Goal: Transaction & Acquisition: Purchase product/service

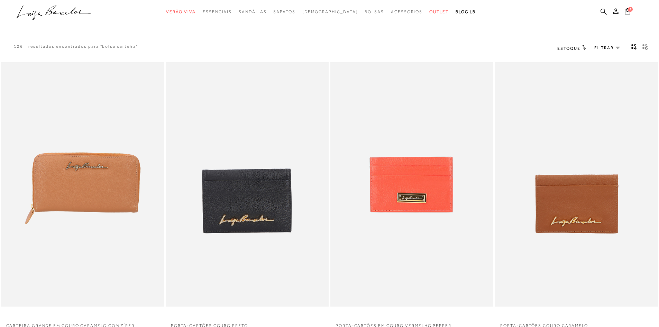
click at [604, 9] on icon at bounding box center [604, 11] width 6 height 6
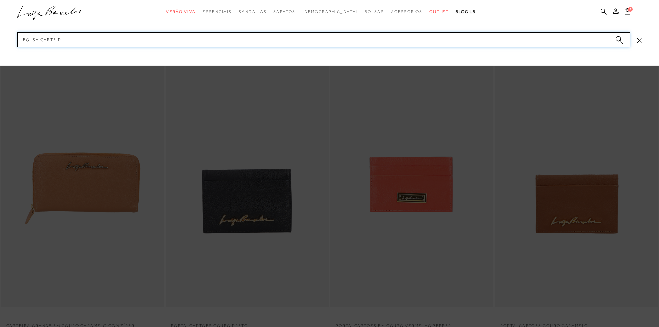
type input "bolsa carteira"
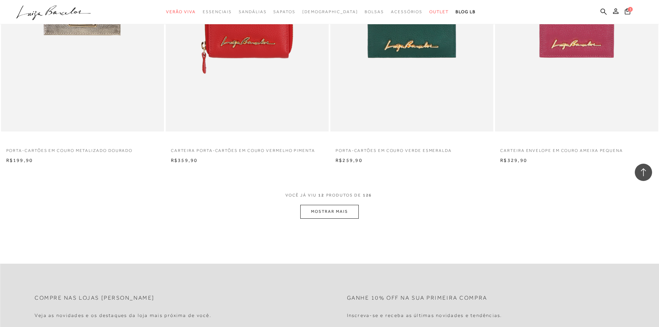
scroll to position [790, 0]
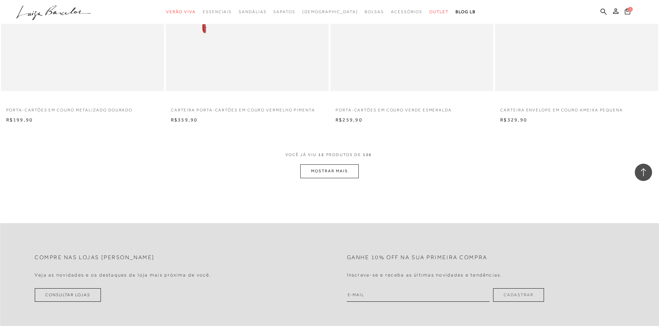
click at [332, 176] on button "MOSTRAR MAIS" at bounding box center [329, 171] width 58 height 14
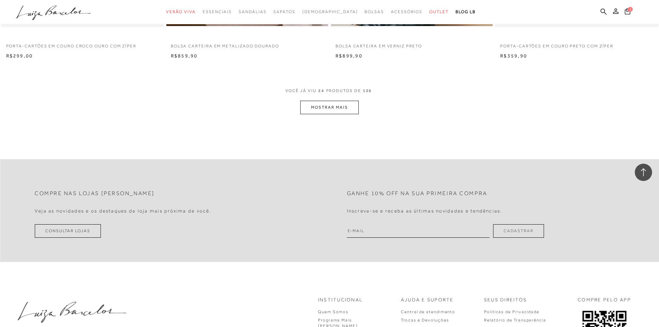
scroll to position [1724, 0]
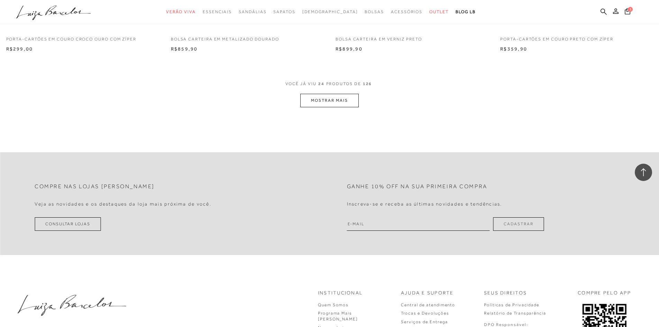
click at [335, 98] on button "MOSTRAR MAIS" at bounding box center [329, 101] width 58 height 14
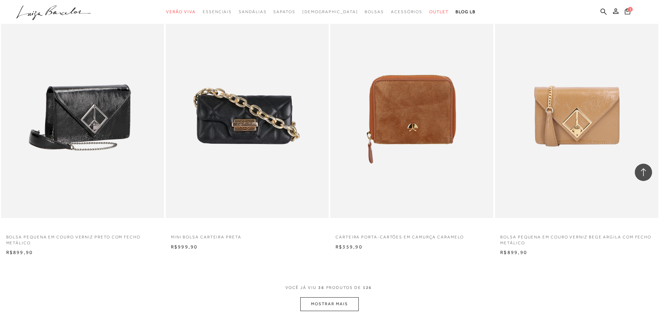
scroll to position [2384, 0]
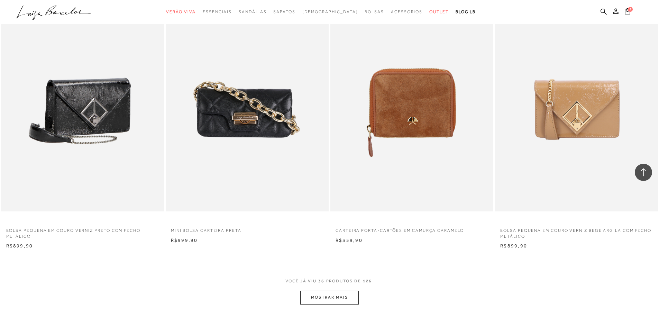
click at [349, 293] on button "MOSTRAR MAIS" at bounding box center [329, 298] width 58 height 14
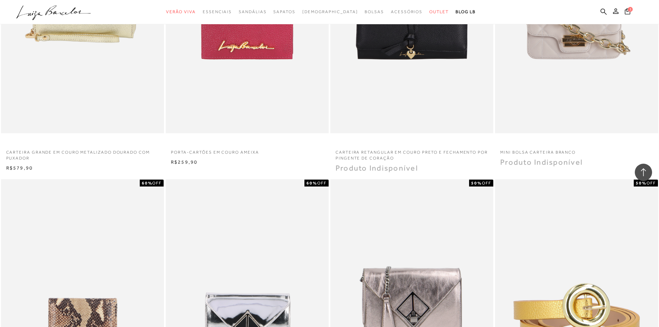
scroll to position [2881, 0]
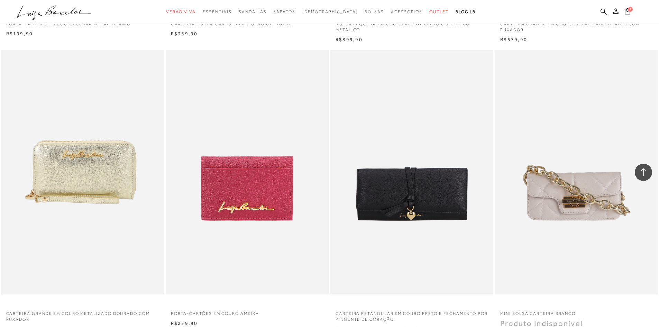
click at [416, 195] on img at bounding box center [412, 172] width 162 height 243
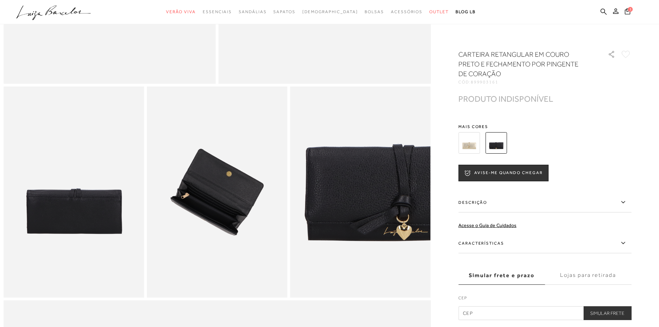
scroll to position [254, 0]
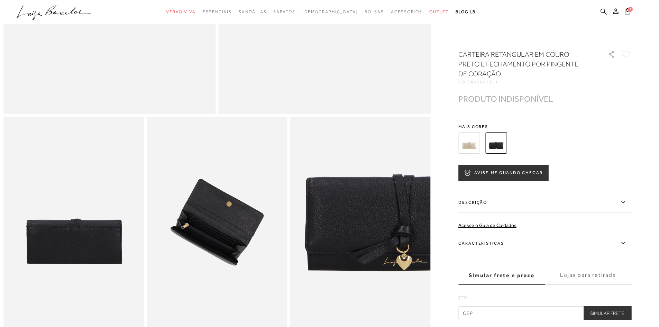
click at [480, 133] on img at bounding box center [469, 142] width 21 height 21
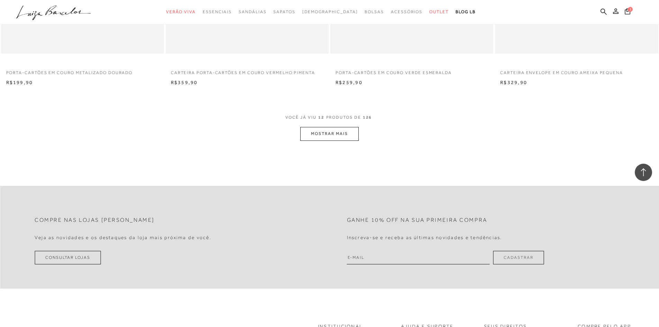
scroll to position [830, 0]
click at [330, 134] on button "MOSTRAR MAIS" at bounding box center [329, 131] width 58 height 14
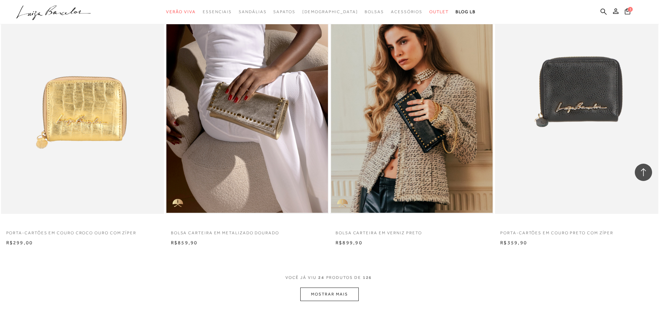
scroll to position [1532, 0]
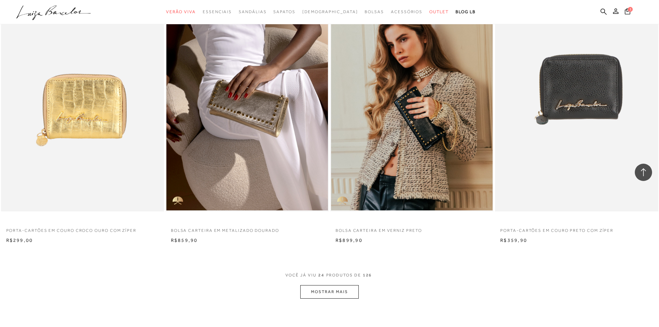
click at [333, 285] on button "MOSTRAR MAIS" at bounding box center [329, 292] width 58 height 14
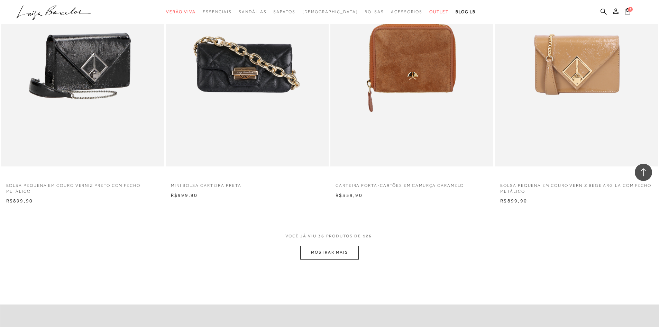
scroll to position [2433, 0]
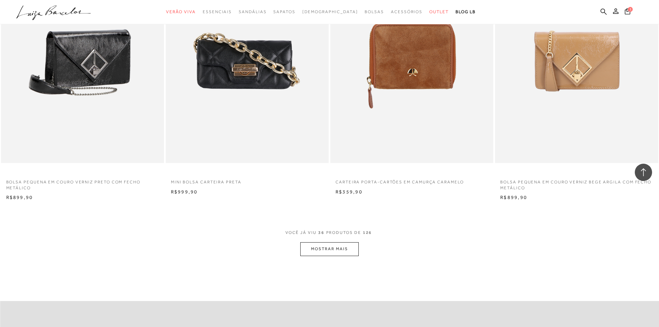
click at [346, 242] on button "MOSTRAR MAIS" at bounding box center [329, 249] width 58 height 14
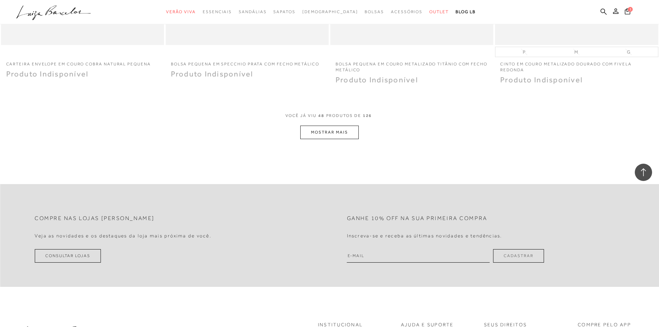
scroll to position [3485, 0]
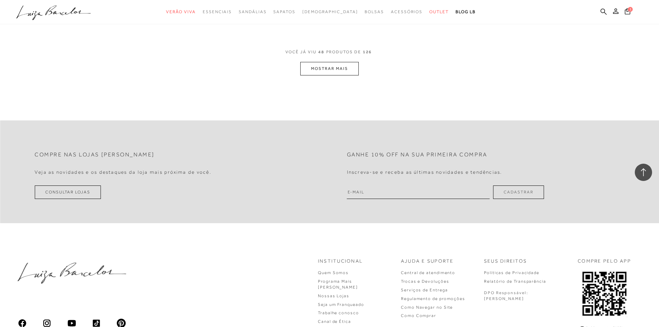
click at [353, 62] on button "MOSTRAR MAIS" at bounding box center [329, 69] width 58 height 14
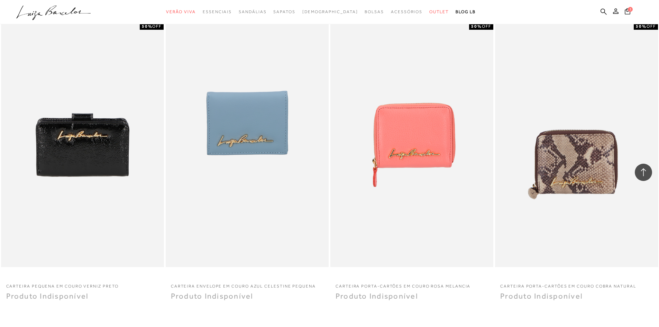
scroll to position [4357, 0]
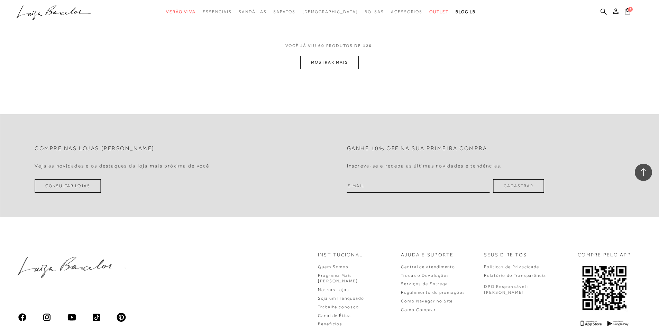
click at [331, 59] on button "MOSTRAR MAIS" at bounding box center [329, 63] width 58 height 14
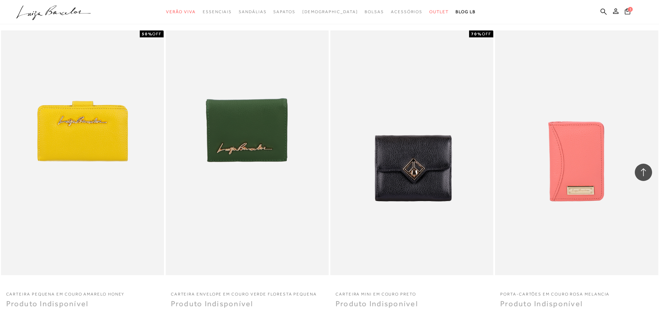
scroll to position [4644, 0]
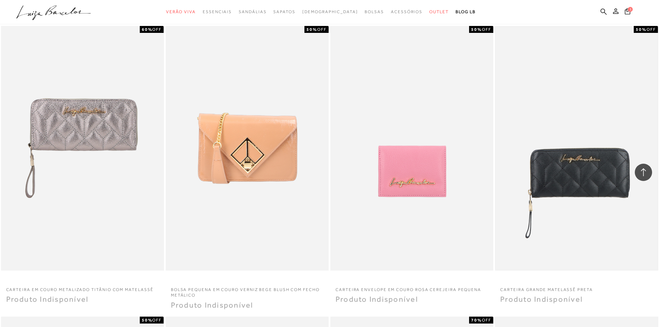
click at [576, 171] on img at bounding box center [577, 148] width 162 height 243
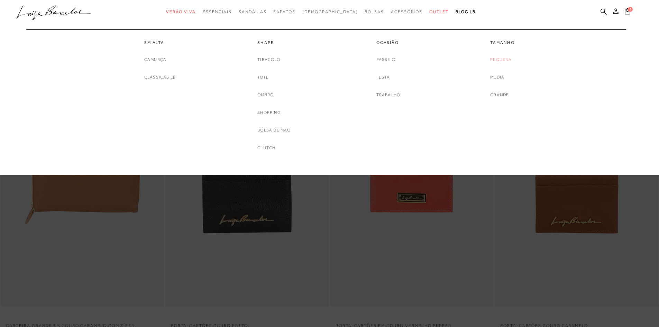
click at [496, 60] on link "Pequena" at bounding box center [501, 59] width 21 height 7
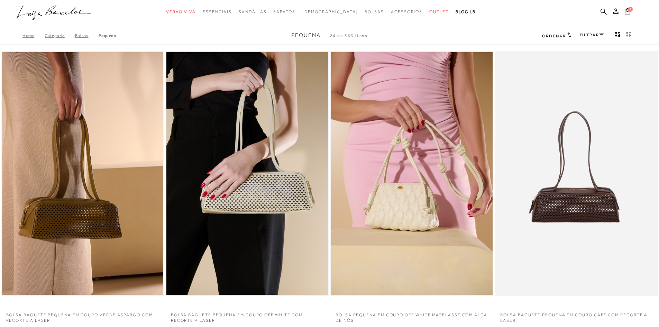
click at [595, 36] on link "FILTRAR" at bounding box center [592, 35] width 24 height 5
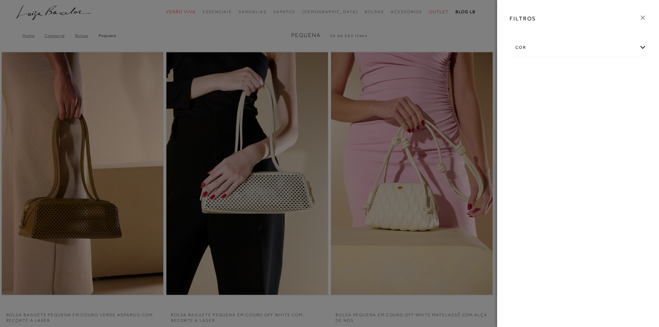
click at [463, 38] on div at bounding box center [329, 163] width 659 height 327
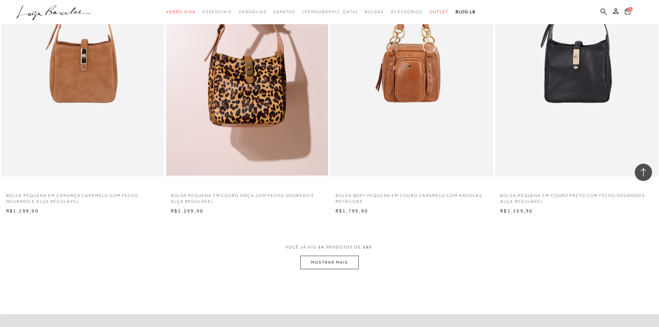
scroll to position [1572, 0]
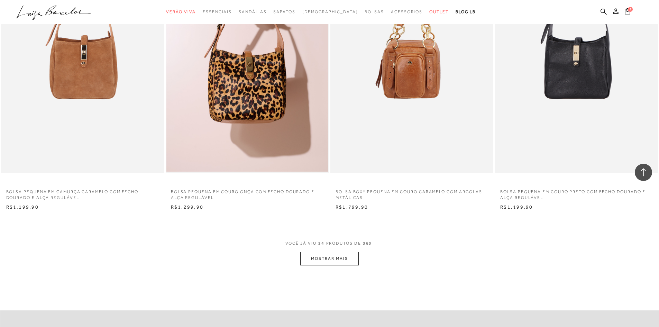
click at [334, 258] on button "MOSTRAR MAIS" at bounding box center [329, 259] width 58 height 14
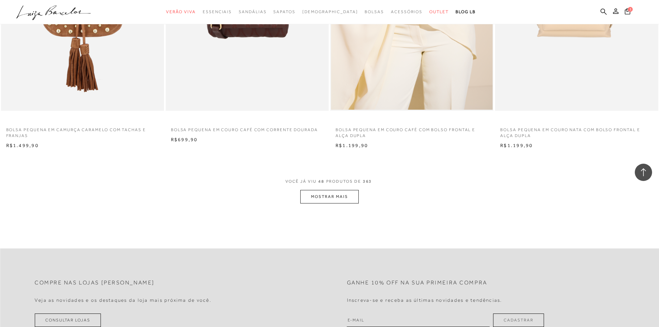
scroll to position [3386, 0]
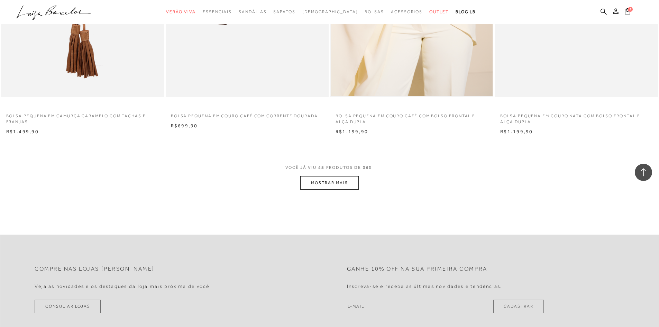
click at [326, 181] on button "MOSTRAR MAIS" at bounding box center [329, 183] width 58 height 14
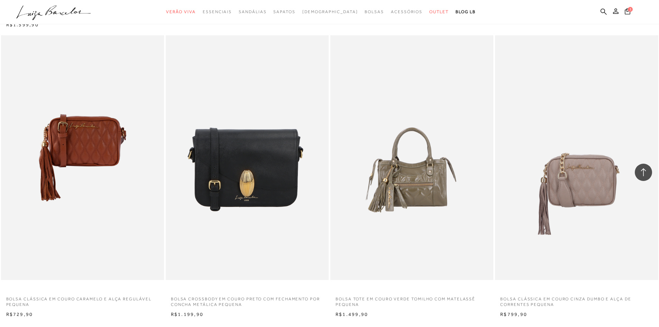
scroll to position [5228, 0]
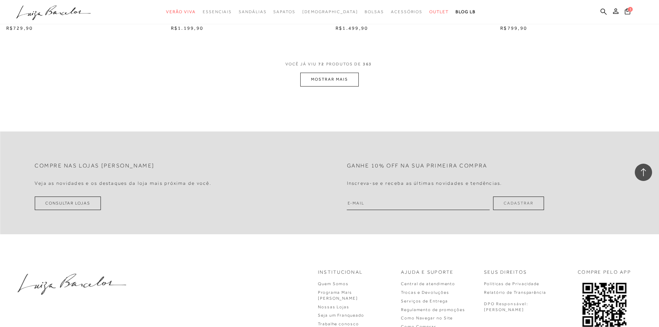
click at [316, 81] on button "MOSTRAR MAIS" at bounding box center [329, 80] width 58 height 14
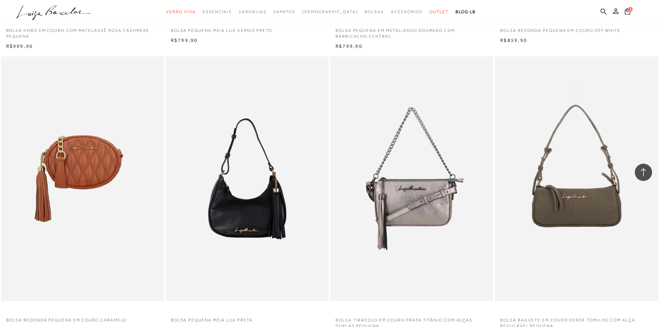
scroll to position [6945, 0]
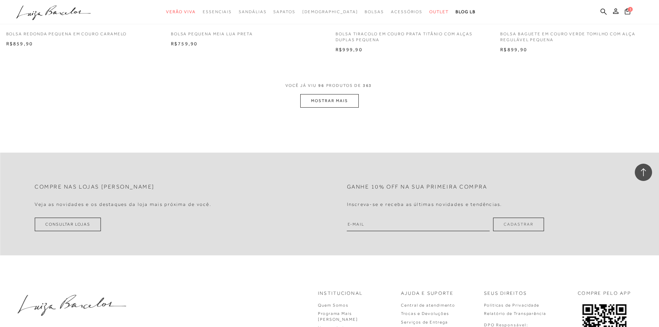
click at [316, 97] on button "MOSTRAR MAIS" at bounding box center [329, 101] width 58 height 14
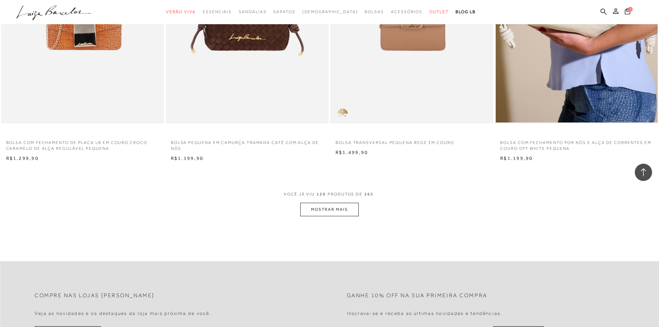
scroll to position [8584, 0]
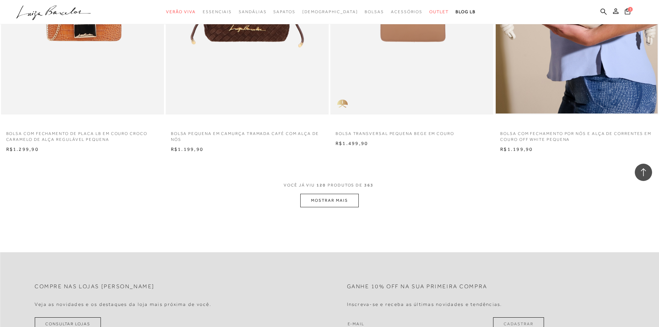
click at [345, 204] on button "MOSTRAR MAIS" at bounding box center [329, 201] width 58 height 14
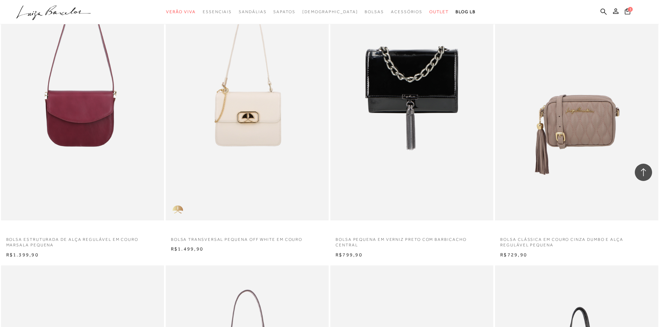
scroll to position [10213, 0]
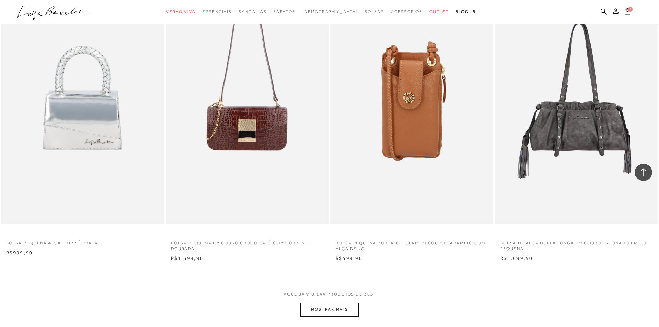
click at [335, 311] on button "MOSTRAR MAIS" at bounding box center [329, 310] width 58 height 14
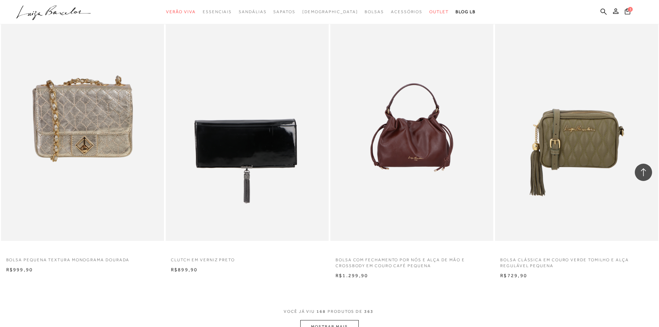
scroll to position [11945, 0]
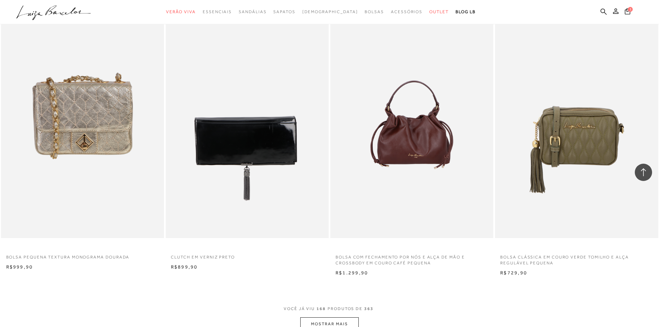
click at [311, 322] on button "MOSTRAR MAIS" at bounding box center [329, 324] width 58 height 14
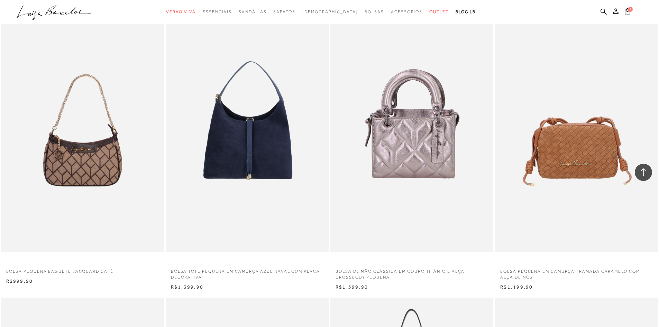
scroll to position [12803, 0]
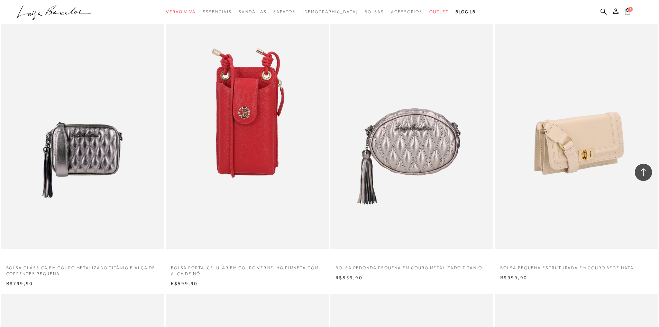
click at [585, 173] on img at bounding box center [577, 126] width 162 height 245
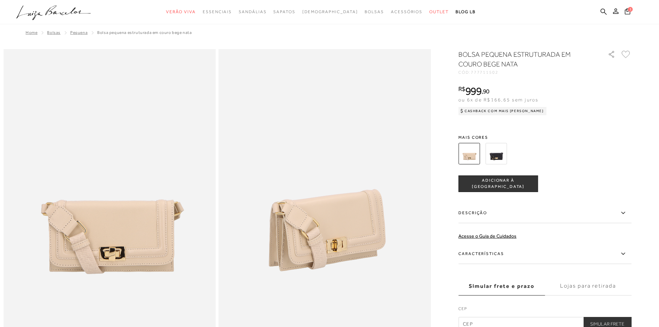
click at [499, 147] on img at bounding box center [496, 153] width 21 height 21
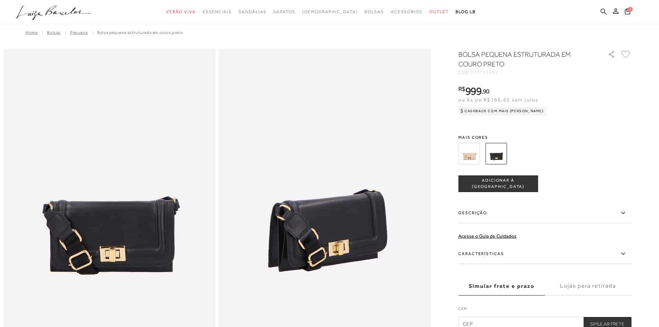
click at [604, 9] on icon at bounding box center [604, 11] width 6 height 6
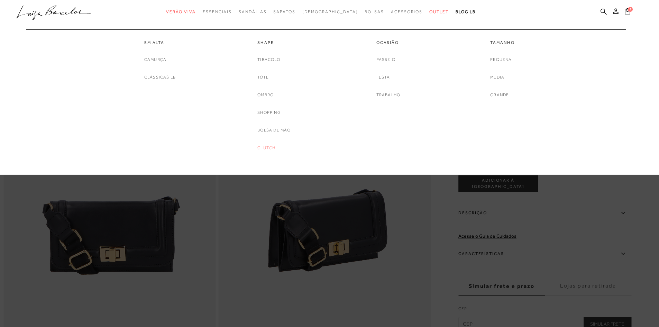
click at [266, 147] on link "Clutch" at bounding box center [267, 147] width 18 height 7
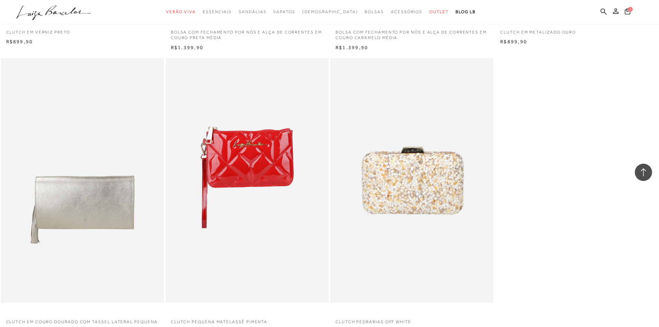
scroll to position [859, 0]
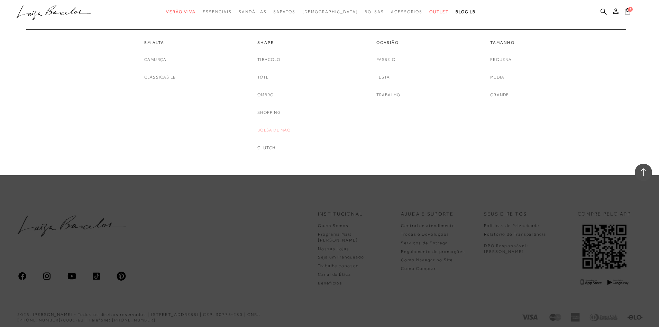
click at [272, 132] on link "Bolsa de mão" at bounding box center [274, 130] width 33 height 7
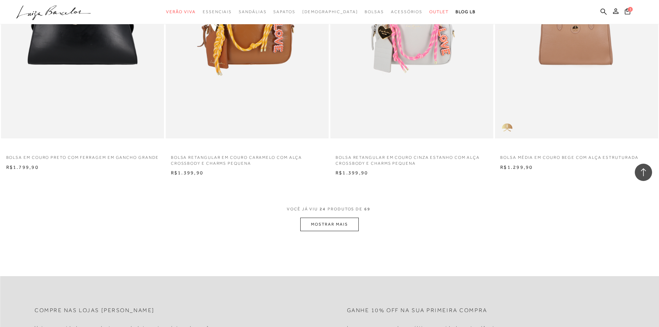
scroll to position [1652, 0]
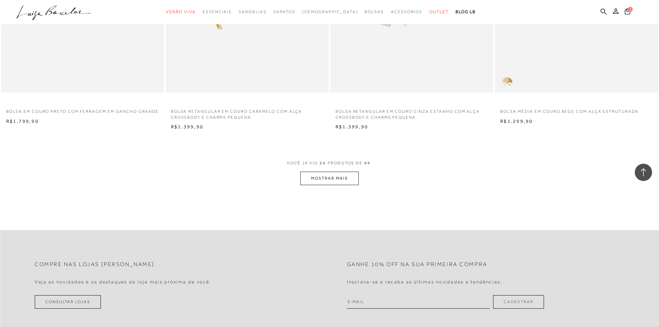
click at [348, 184] on button "MOSTRAR MAIS" at bounding box center [329, 179] width 58 height 14
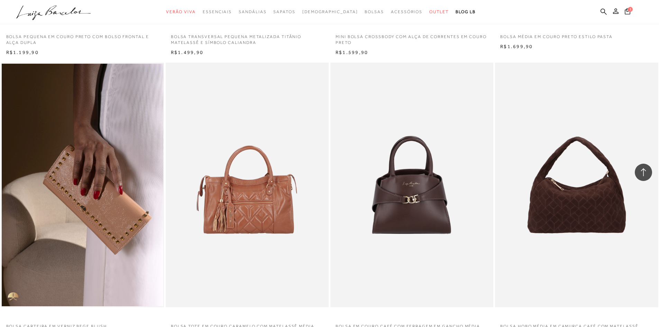
scroll to position [3462, 0]
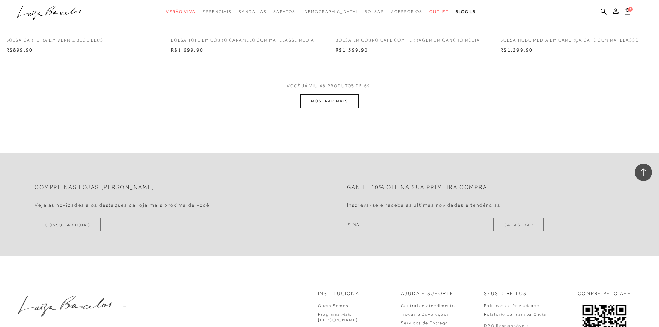
click at [344, 95] on button "MOSTRAR MAIS" at bounding box center [329, 102] width 58 height 14
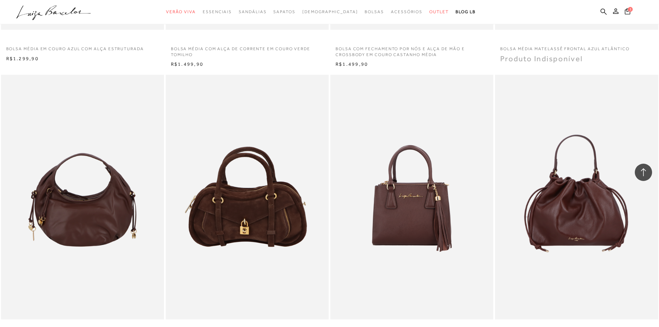
scroll to position [4893, 0]
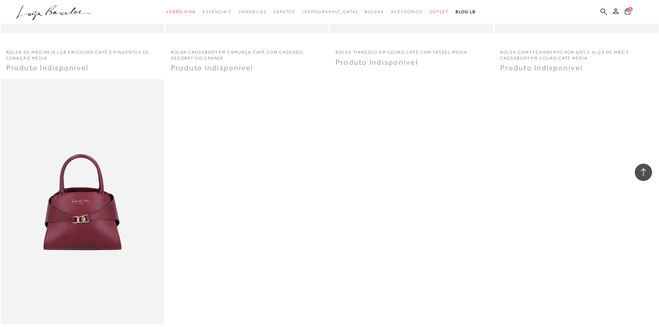
click at [56, 17] on icon ".a{fill-rule:evenodd;}" at bounding box center [53, 13] width 75 height 15
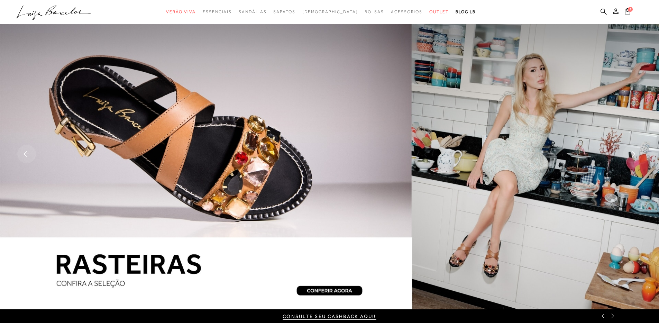
click at [26, 156] on rect at bounding box center [26, 154] width 19 height 19
click at [452, 316] on span "COPIAR" at bounding box center [457, 316] width 19 height 7
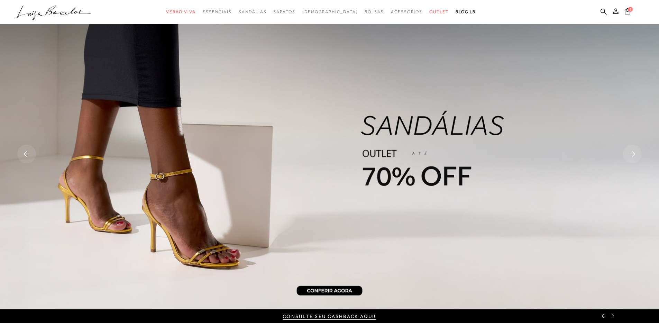
click at [627, 11] on icon at bounding box center [628, 11] width 6 height 6
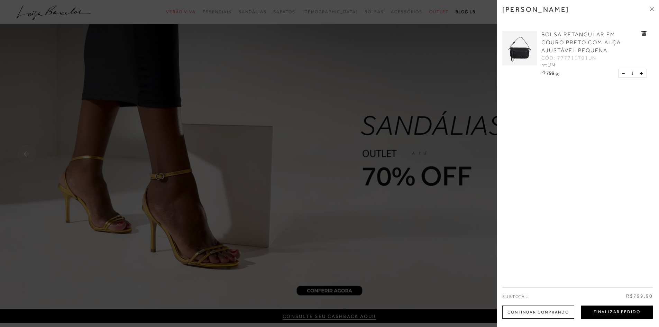
click at [594, 315] on button "Finalizar Pedido" at bounding box center [618, 312] width 72 height 13
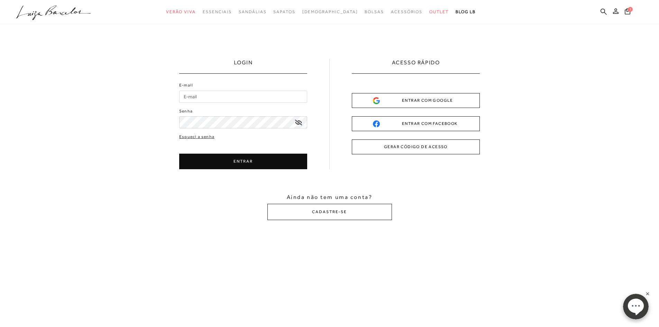
click at [242, 94] on input "E-mail" at bounding box center [243, 97] width 128 height 12
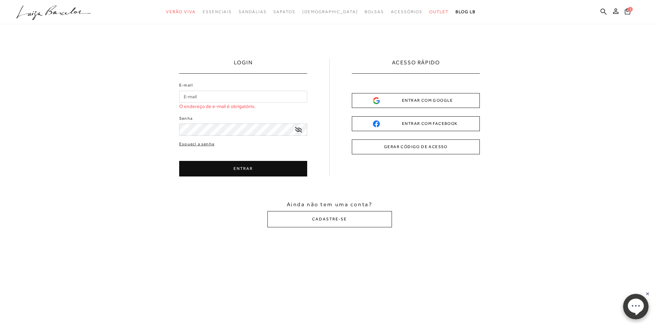
type input "[EMAIL_ADDRESS][DOMAIN_NAME]"
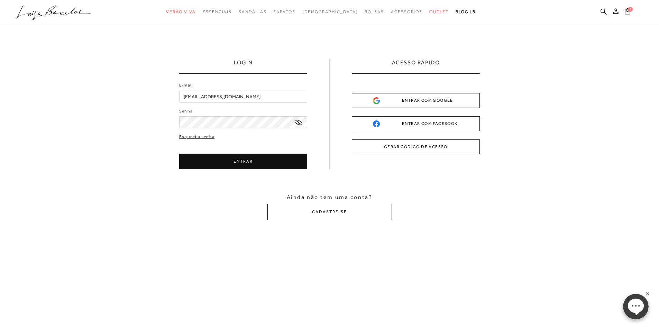
click at [243, 161] on button "ENTRAR" at bounding box center [243, 162] width 128 height 16
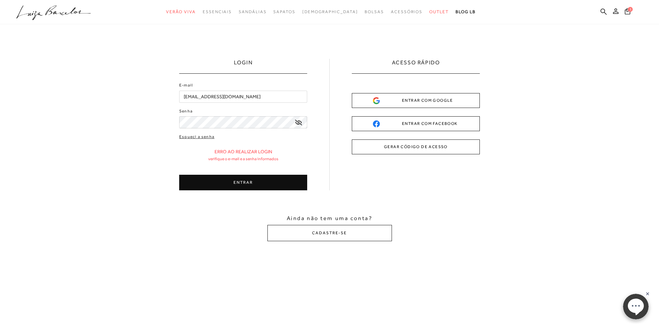
click at [299, 124] on div at bounding box center [243, 122] width 128 height 12
click at [299, 124] on icon at bounding box center [298, 123] width 7 height 6
click at [287, 180] on button "ENTRAR" at bounding box center [243, 183] width 128 height 16
click at [229, 180] on button "ENTRAR" at bounding box center [243, 183] width 128 height 16
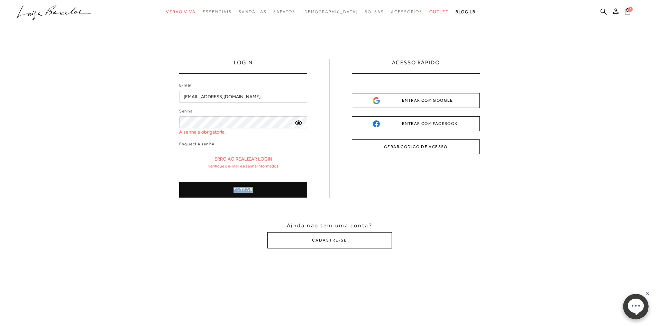
click at [229, 180] on div "Esqueci a senha Erro ao realizar login Verifique o e-mail e a senha informados …" at bounding box center [243, 169] width 128 height 57
click at [202, 143] on link "Esqueci a senha" at bounding box center [196, 144] width 35 height 7
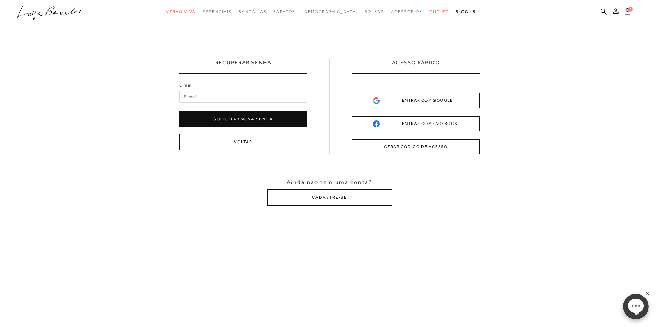
click at [246, 99] on input "E-mail" at bounding box center [243, 97] width 128 height 12
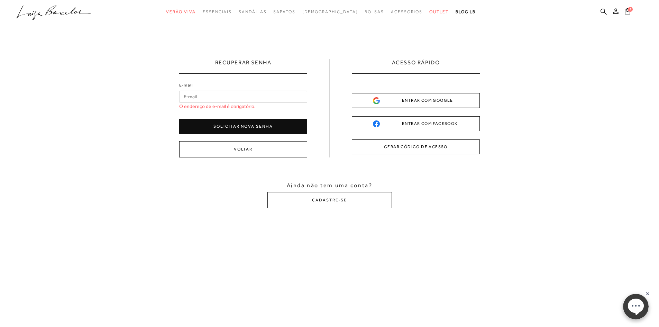
type input "[EMAIL_ADDRESS][DOMAIN_NAME]"
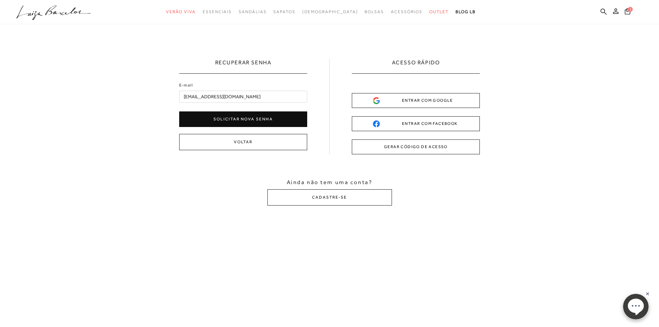
click at [200, 93] on input "[EMAIL_ADDRESS][DOMAIN_NAME]" at bounding box center [243, 97] width 128 height 12
click at [191, 115] on button "Solicitar nova senha" at bounding box center [243, 119] width 128 height 16
click at [66, 12] on icon ".a{fill-rule:evenodd;}" at bounding box center [53, 13] width 75 height 15
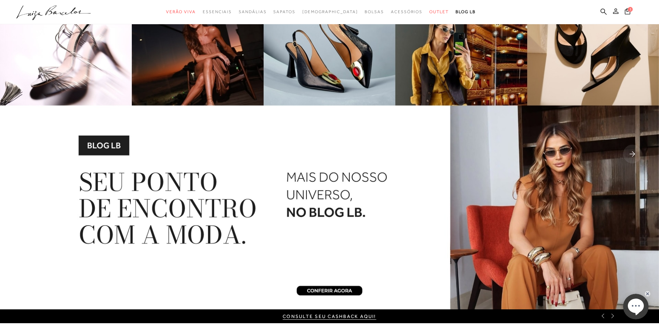
click at [617, 10] on icon at bounding box center [616, 11] width 6 height 6
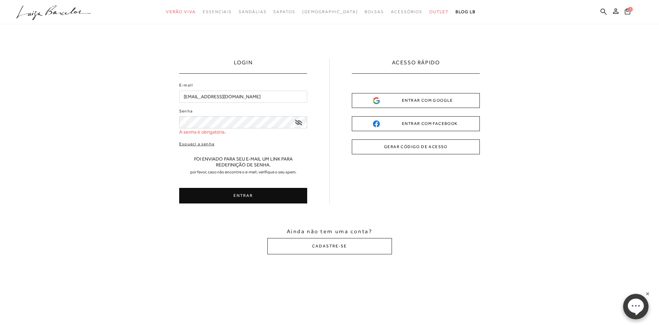
click at [617, 10] on icon at bounding box center [616, 11] width 6 height 6
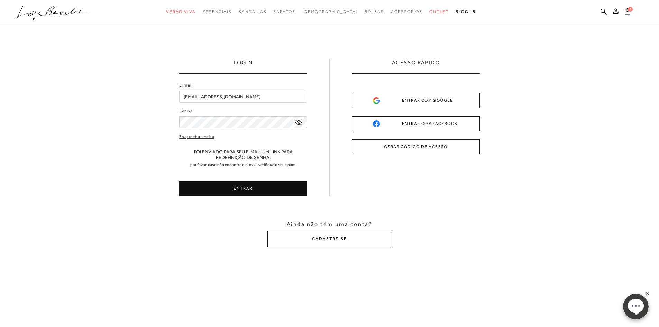
click at [299, 122] on icon at bounding box center [298, 123] width 7 height 6
click at [267, 186] on button "ENTRAR" at bounding box center [243, 189] width 128 height 16
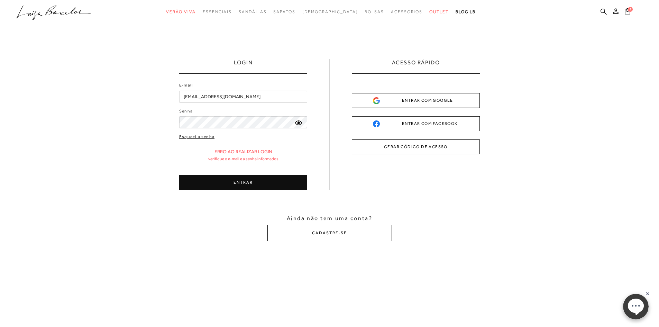
click at [305, 237] on button "CADASTRE-SE" at bounding box center [330, 233] width 125 height 16
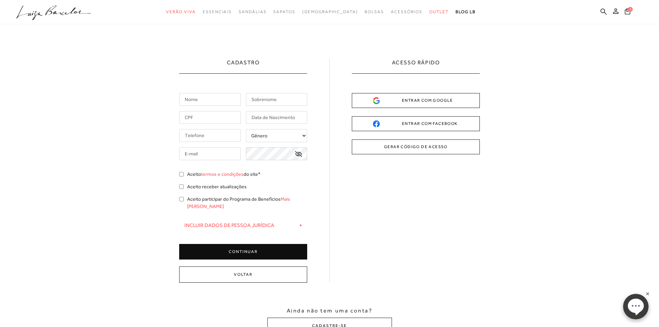
click at [196, 98] on input "text" at bounding box center [210, 99] width 62 height 13
type input "Mauricia"
type input "Santos de [PERSON_NAME]"
type input "[PHONE_NUMBER]"
type input "[EMAIL_ADDRESS][DOMAIN_NAME]"
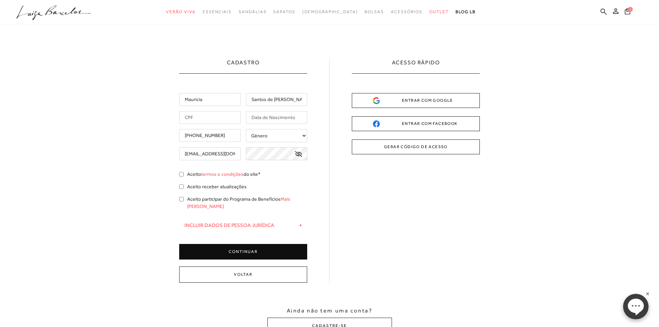
click at [218, 115] on input "text" at bounding box center [210, 117] width 62 height 13
type input "004.380.359-84"
click at [196, 134] on input "[PHONE_NUMBER]" at bounding box center [210, 135] width 62 height 13
type input "[PHONE_NUMBER]"
click at [289, 120] on input "text" at bounding box center [277, 117] width 62 height 13
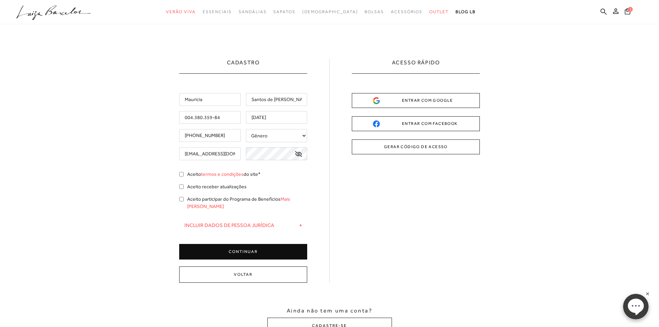
type input "[DATE]"
click at [304, 136] on select "Gênero Feminino Masculino" at bounding box center [277, 135] width 62 height 13
select select
click at [246, 129] on select "Gênero Feminino Masculino" at bounding box center [277, 135] width 62 height 13
click at [296, 153] on icon at bounding box center [298, 154] width 7 height 6
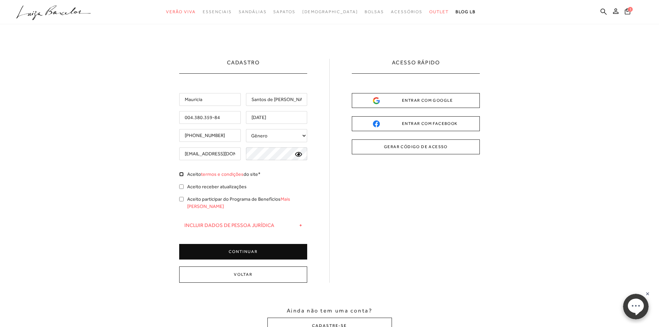
click at [181, 174] on input "Aceito termos e condições do site*" at bounding box center [181, 174] width 5 height 5
checkbox input "true"
click at [221, 245] on button "CONTINUAR" at bounding box center [243, 252] width 128 height 16
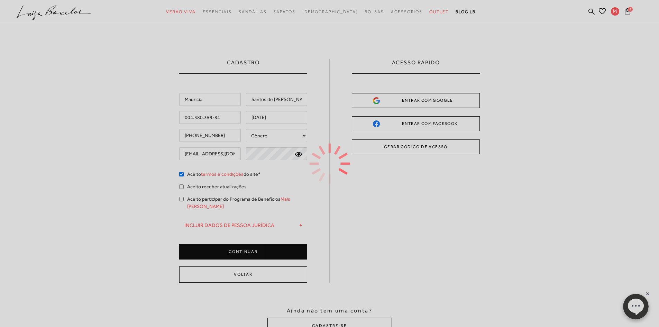
click at [183, 200] on div at bounding box center [329, 163] width 659 height 327
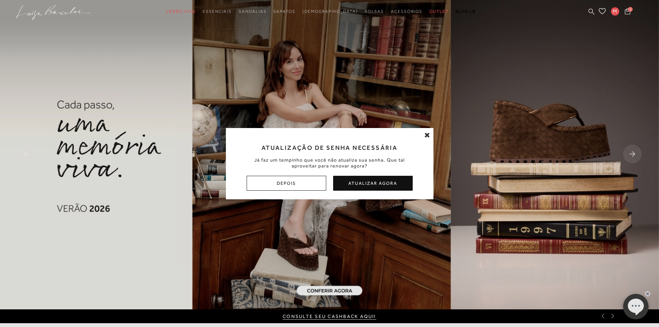
click at [351, 187] on button "Atualizar Agora" at bounding box center [373, 183] width 80 height 15
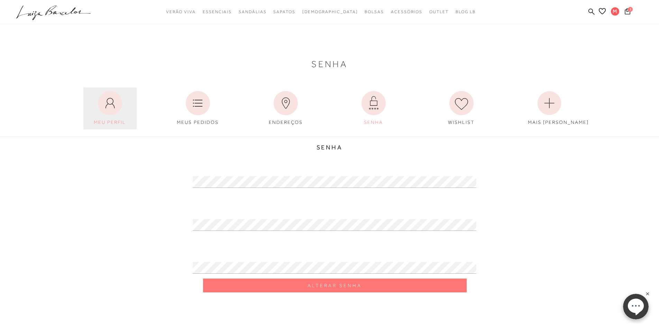
click at [114, 112] on icon at bounding box center [110, 103] width 24 height 24
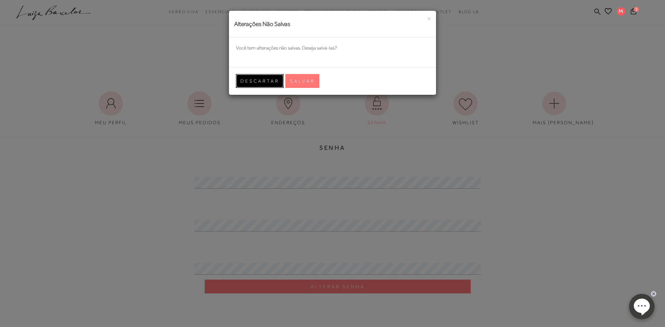
click at [262, 88] on button "Descartar" at bounding box center [260, 81] width 48 height 14
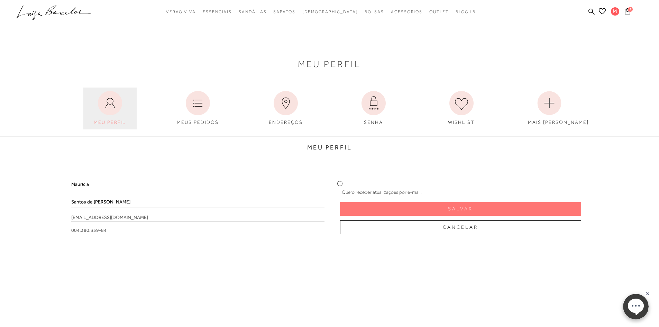
click at [114, 108] on icon at bounding box center [110, 103] width 9 height 10
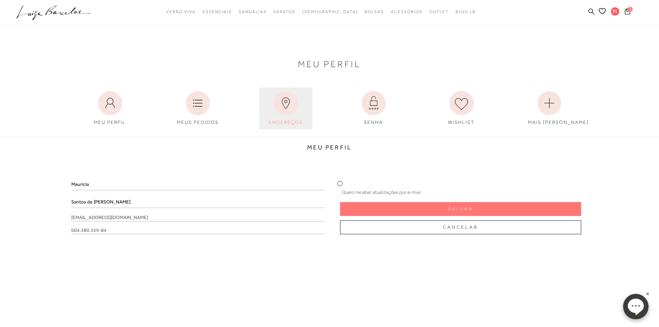
click at [286, 109] on icon at bounding box center [286, 103] width 8 height 11
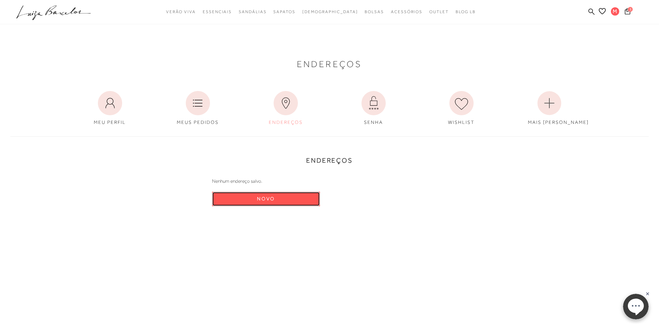
click at [256, 204] on button "Novo" at bounding box center [266, 199] width 108 height 15
select select "BR"
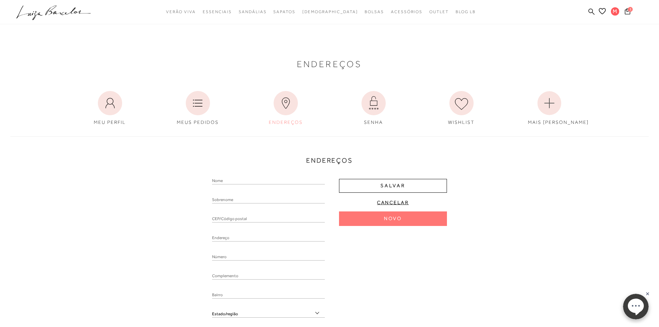
click at [240, 181] on input "text" at bounding box center [268, 181] width 113 height 7
type input "Mauricia"
type input "88015-620"
type input "Rua Desembargador [PERSON_NAME]"
type input "361"
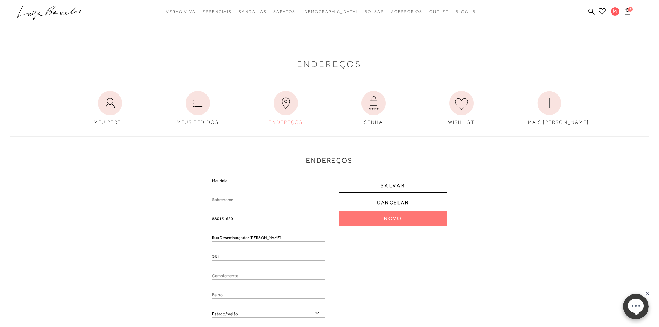
type input "apt. 1304"
type input "Centro"
select select "SC"
type input "[GEOGRAPHIC_DATA]"
type input "[PHONE_NUMBER]"
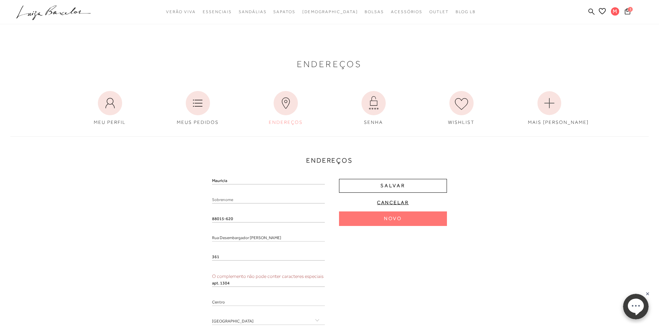
click at [243, 197] on input "text" at bounding box center [268, 200] width 113 height 7
type input "Santos de [PERSON_NAME]"
click at [219, 282] on input "apt. 1304" at bounding box center [268, 283] width 113 height 7
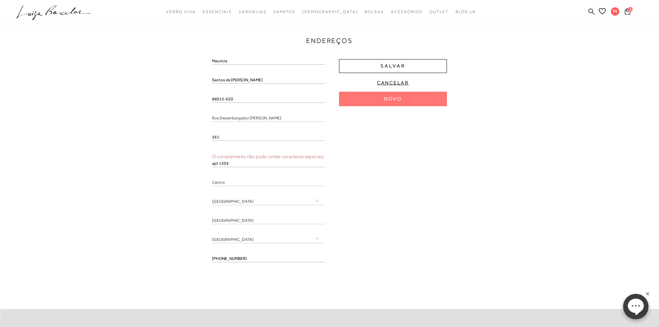
scroll to position [125, 0]
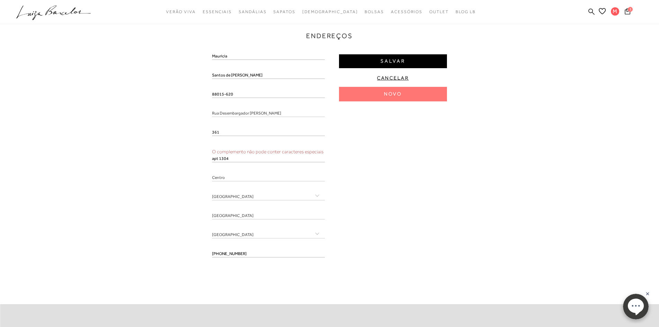
type input "apt 1304"
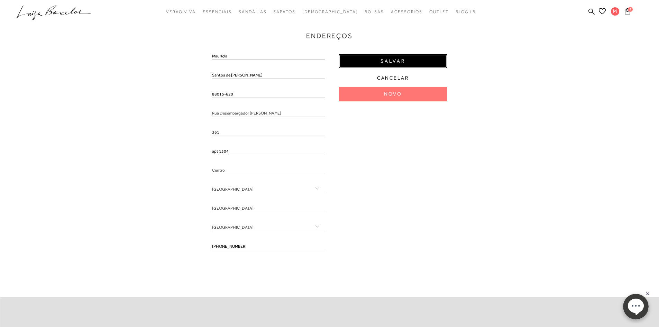
click at [410, 63] on button "Salvar" at bounding box center [393, 61] width 108 height 14
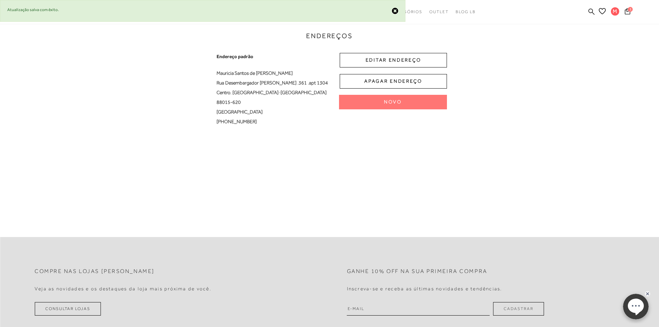
scroll to position [0, 0]
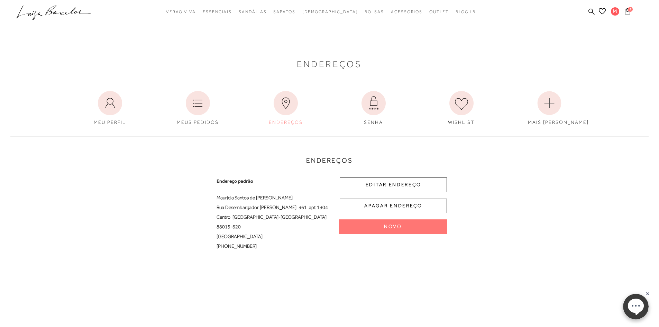
click at [628, 15] on button "1" at bounding box center [628, 12] width 10 height 9
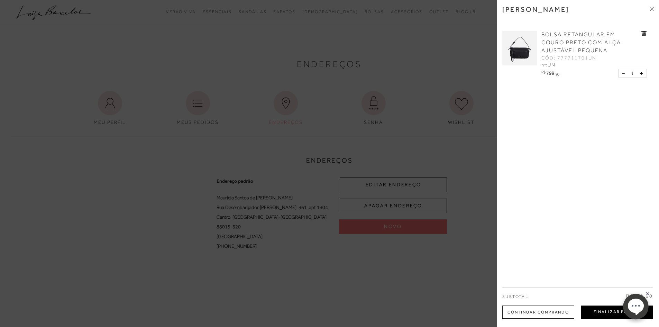
click at [601, 316] on button "Finalizar Pedido" at bounding box center [618, 312] width 72 height 13
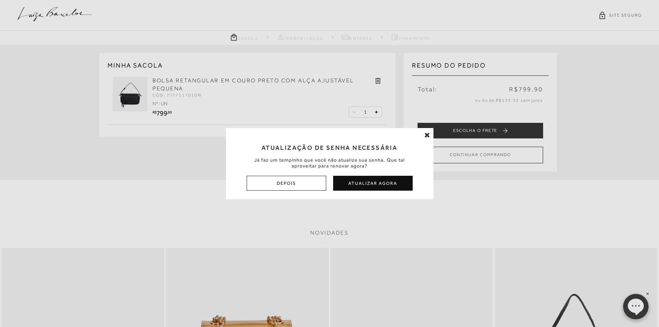
click at [425, 133] on icon at bounding box center [428, 135] width 6 height 7
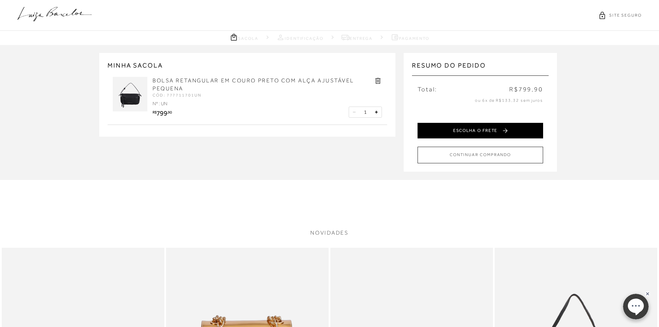
click at [438, 133] on button "ESCOLHA O FRETE" at bounding box center [481, 131] width 126 height 16
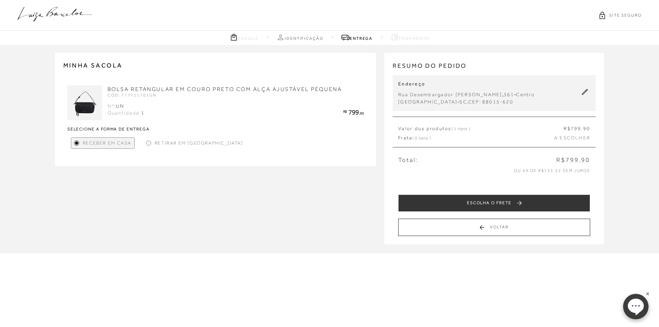
click at [44, 12] on icon at bounding box center [54, 14] width 74 height 15
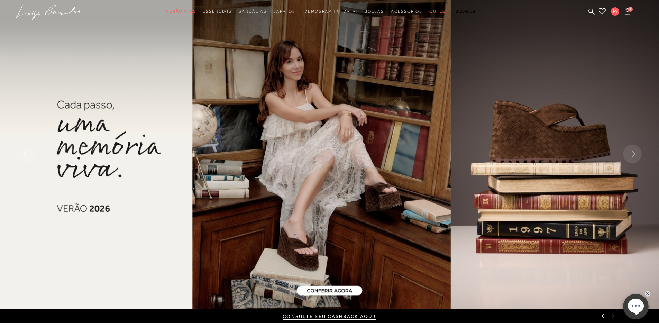
click at [602, 317] on icon at bounding box center [604, 316] width 6 height 6
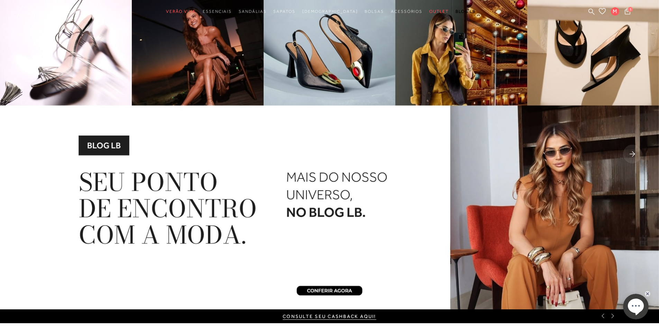
drag, startPoint x: 431, startPoint y: 317, endPoint x: 605, endPoint y: 315, distance: 173.8
click at [605, 315] on icon at bounding box center [604, 316] width 6 height 6
click at [605, 319] on div "CONSULTE SEU CASHBACK AQUI!" at bounding box center [329, 316] width 659 height 14
click at [603, 317] on icon at bounding box center [604, 316] width 6 height 6
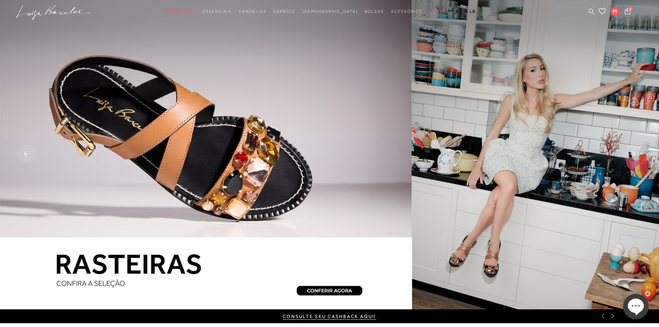
click at [603, 318] on icon at bounding box center [604, 316] width 6 height 6
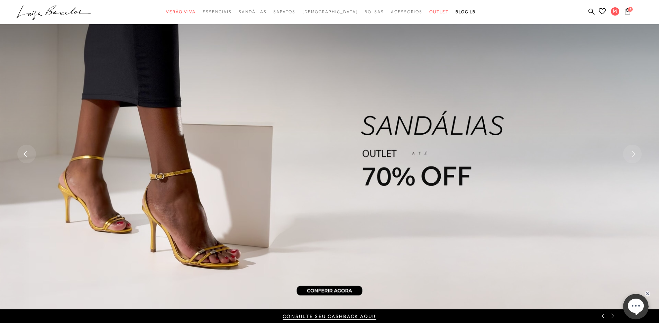
click at [627, 8] on icon at bounding box center [628, 11] width 6 height 6
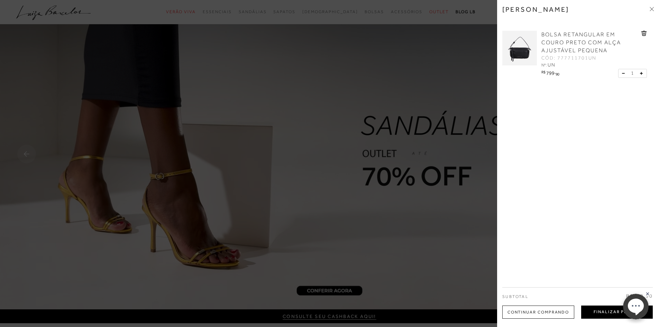
click at [583, 312] on button "Finalizar Pedido" at bounding box center [618, 312] width 72 height 13
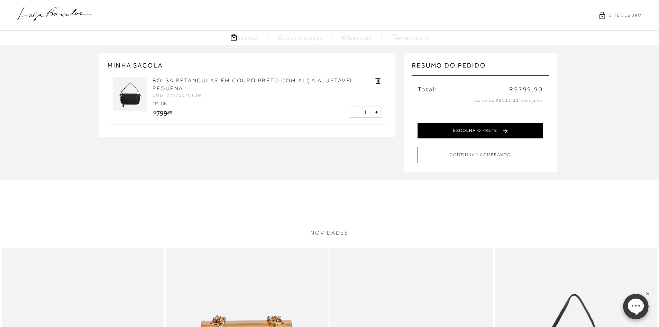
click at [477, 130] on button "ESCOLHA O FRETE" at bounding box center [481, 131] width 126 height 16
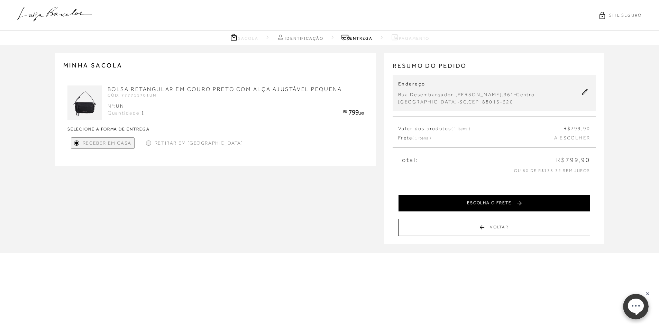
click at [462, 201] on button "ESCOLHA O FRETE" at bounding box center [494, 203] width 192 height 17
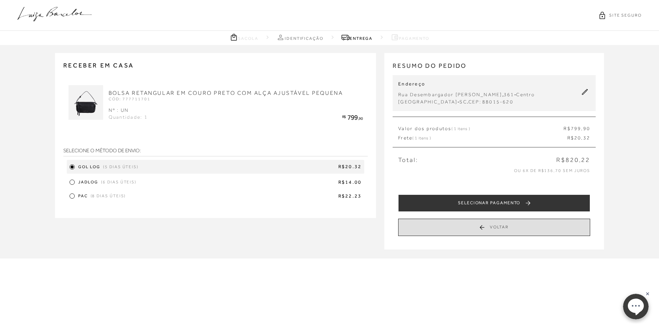
click at [420, 232] on button "Voltar" at bounding box center [494, 227] width 192 height 17
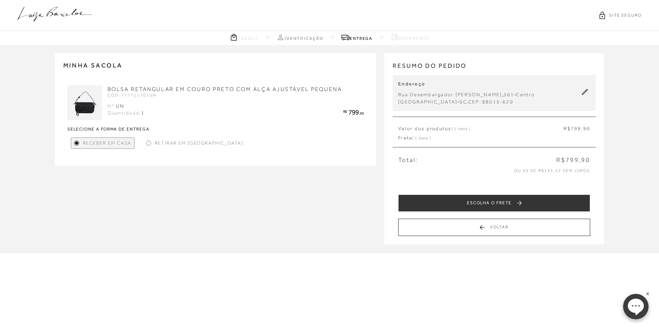
click at [172, 140] on span "Retirar em [GEOGRAPHIC_DATA]" at bounding box center [199, 143] width 89 height 7
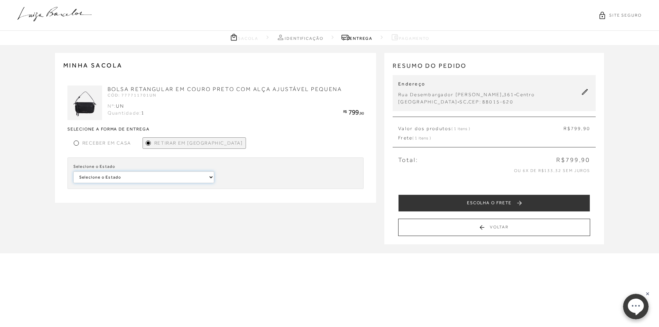
click at [211, 180] on select "Selecione o [GEOGRAPHIC_DATA]" at bounding box center [143, 177] width 141 height 12
click at [113, 142] on span "Receber em Casa" at bounding box center [106, 143] width 49 height 7
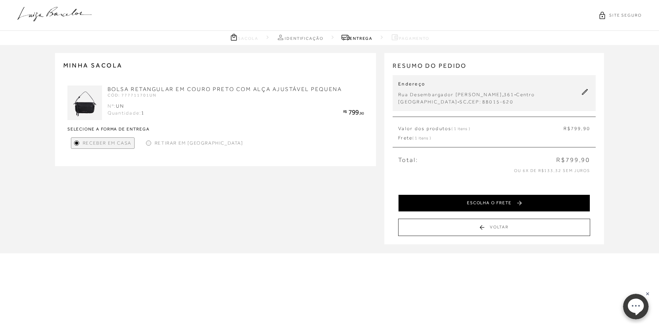
click at [474, 201] on button "ESCOLHA O FRETE" at bounding box center [494, 203] width 192 height 17
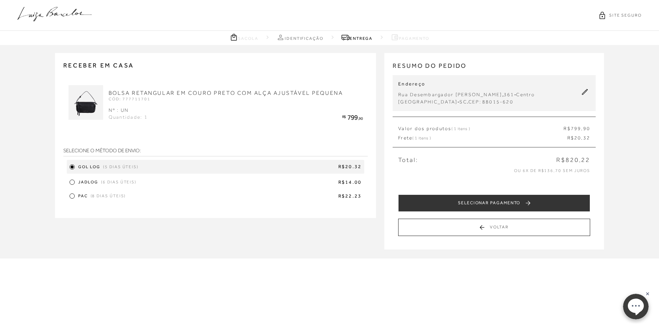
click at [74, 181] on div "JADLOG (6 dias úteis) R$14.00" at bounding box center [216, 182] width 298 height 10
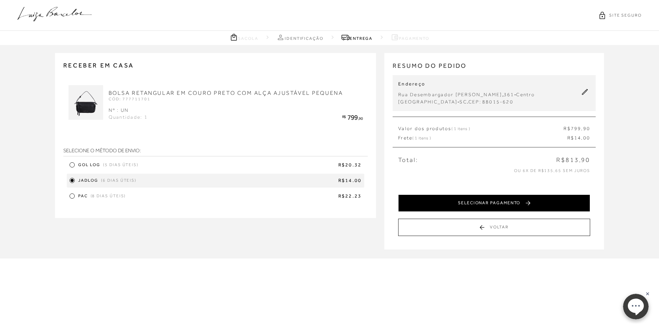
click at [493, 208] on button "SELECIONAR PAGAMENTO" at bounding box center [494, 203] width 192 height 17
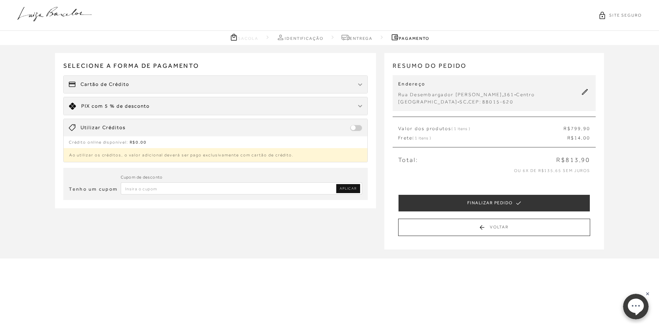
click at [204, 189] on input "Inserir Código da Promoção" at bounding box center [242, 188] width 242 height 12
type input "PRIMEIRALB"
click at [350, 188] on span "APLICAR" at bounding box center [348, 188] width 17 height 5
